Goal: Task Accomplishment & Management: Use online tool/utility

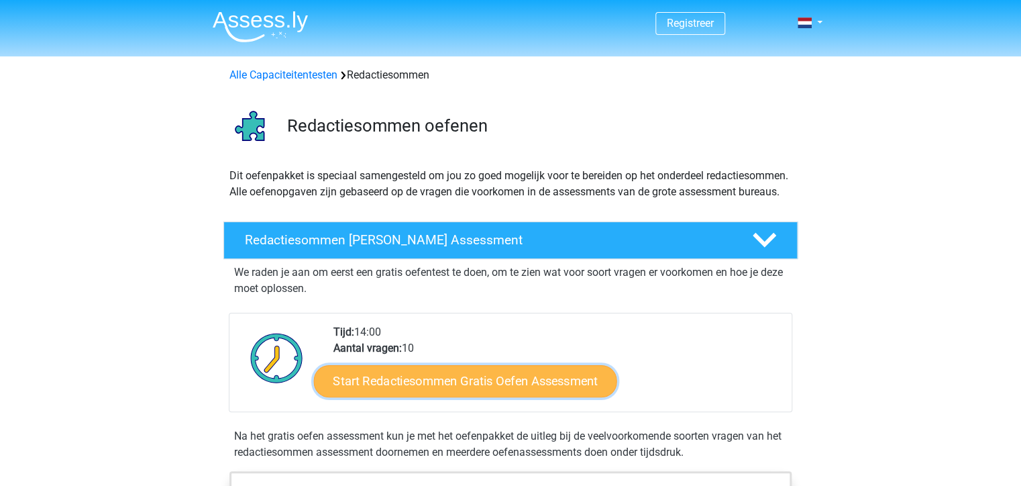
click at [566, 397] on link "Start Redactiesommen Gratis Oefen Assessment" at bounding box center [465, 380] width 303 height 32
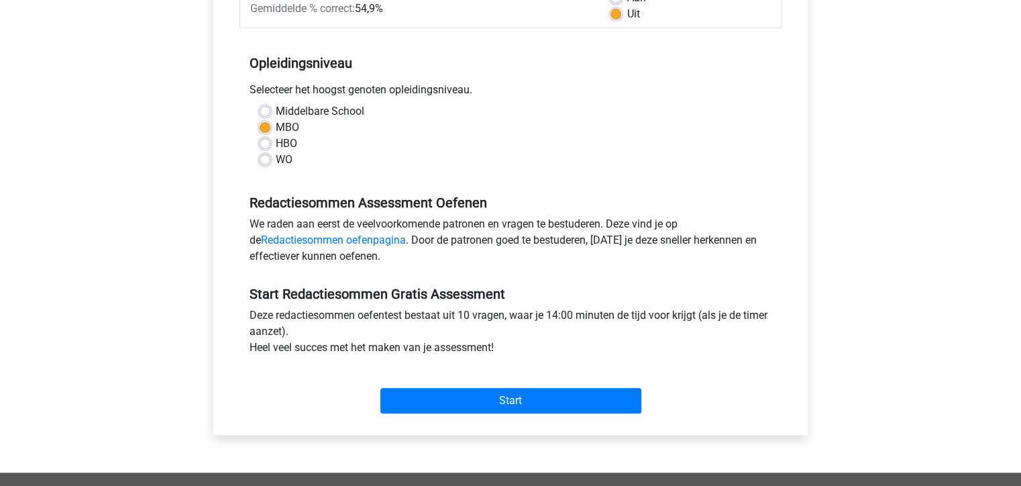
scroll to position [248, 0]
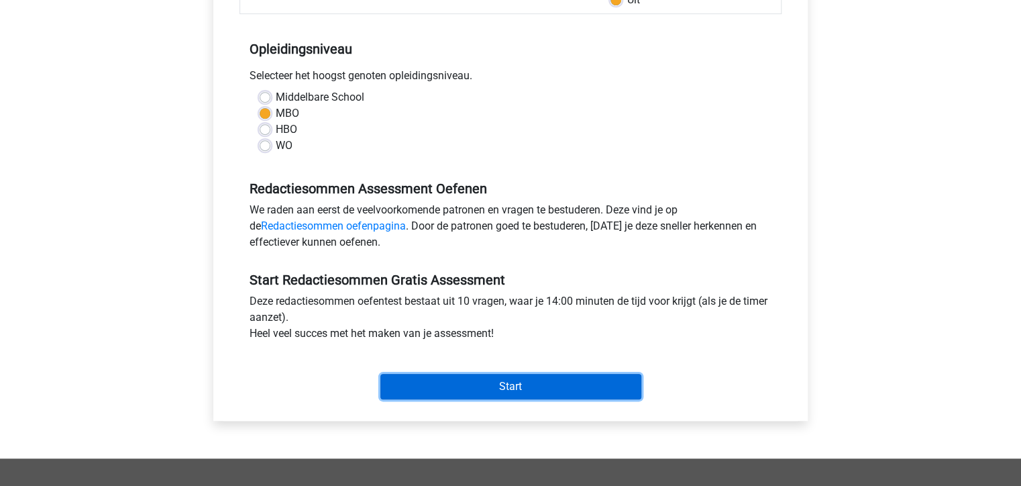
click at [435, 386] on input "Start" at bounding box center [510, 386] width 261 height 25
